Goal: Use online tool/utility: Utilize a website feature to perform a specific function

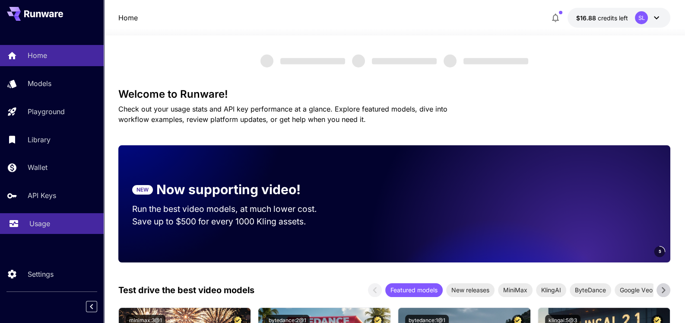
click at [41, 228] on link "Usage" at bounding box center [52, 223] width 104 height 21
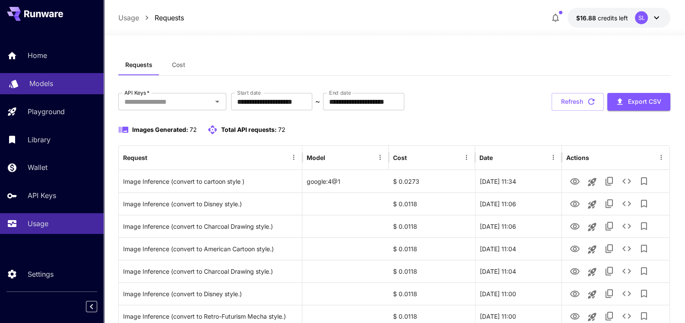
click at [47, 87] on p "Models" at bounding box center [41, 83] width 24 height 10
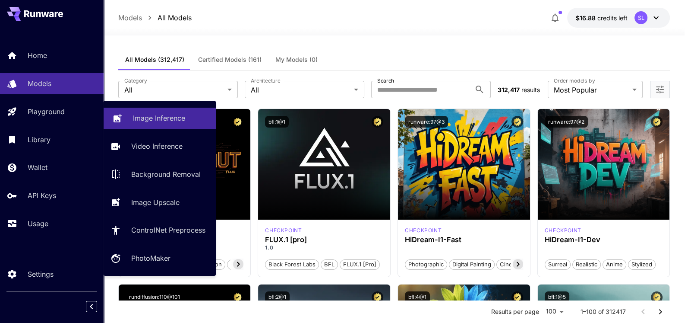
click at [142, 119] on p "Image Inference" at bounding box center [159, 118] width 52 height 10
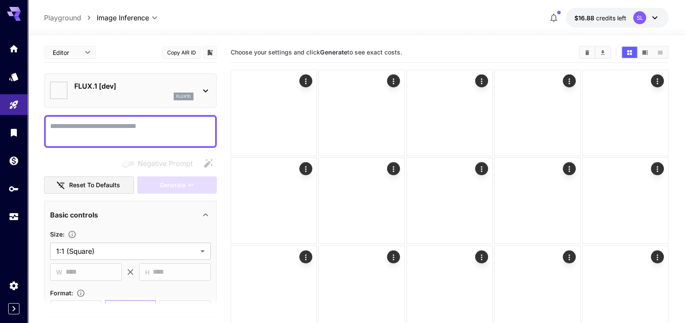
type input "**********"
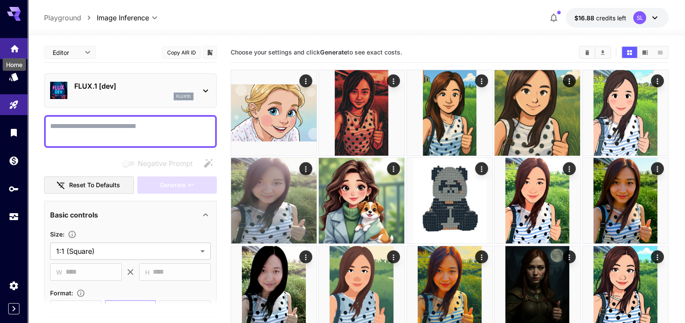
click at [13, 48] on icon "Home" at bounding box center [14, 45] width 9 height 7
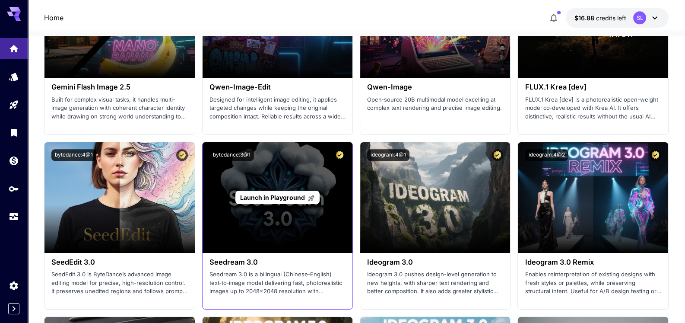
scroll to position [1079, 0]
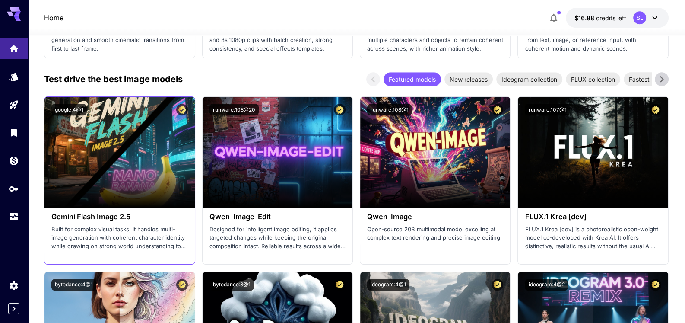
click at [127, 240] on p "Built for complex visual tasks, it handles multi-image generation with coherent…" at bounding box center [119, 237] width 136 height 25
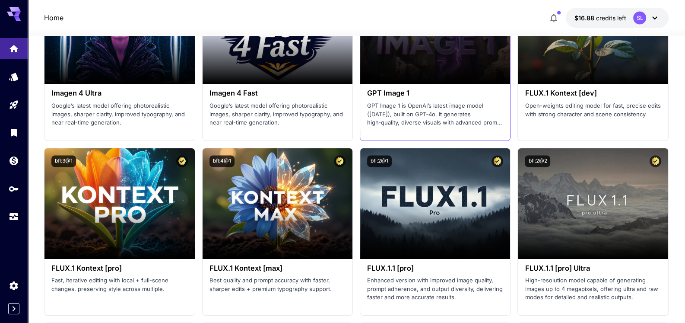
scroll to position [1770, 0]
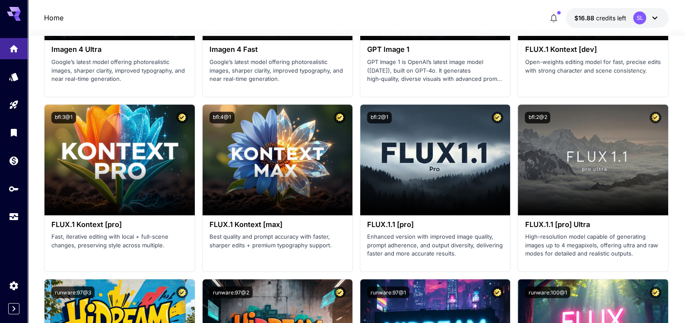
click at [358, 222] on section "Launch in Playground google:4@1 Gemini Flash Image 2.5 Built for complex visual…" at bounding box center [356, 13] width 624 height 1215
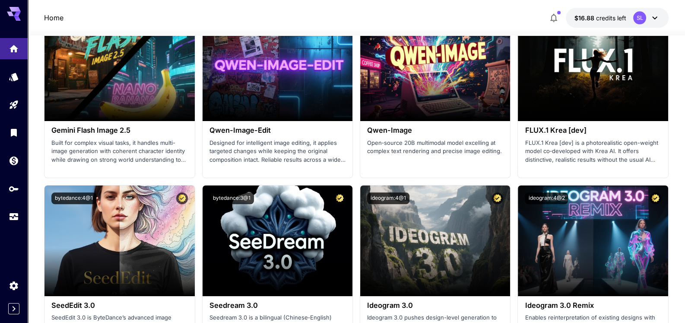
scroll to position [1079, 0]
